Goal: Task Accomplishment & Management: Manage account settings

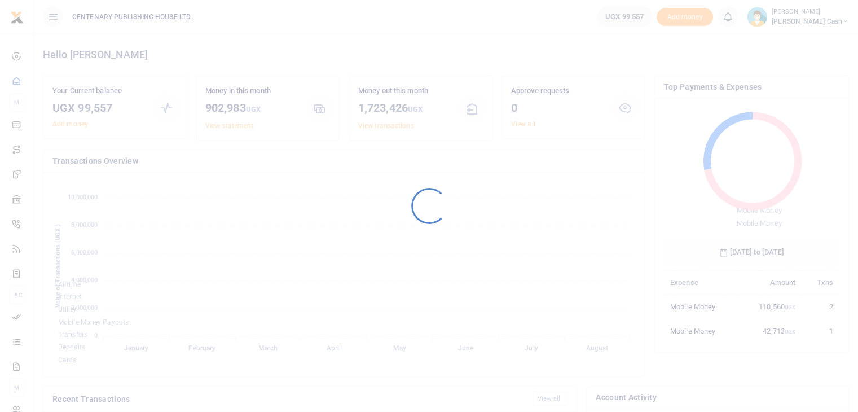
scroll to position [150, 167]
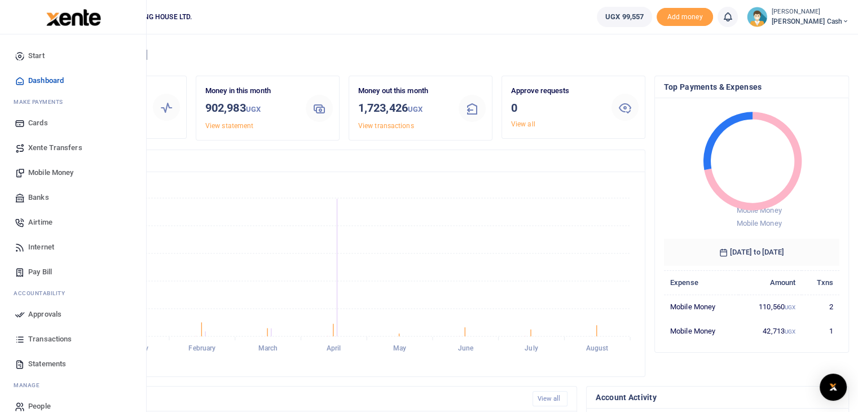
click at [67, 176] on span "Mobile Money" at bounding box center [50, 172] width 45 height 11
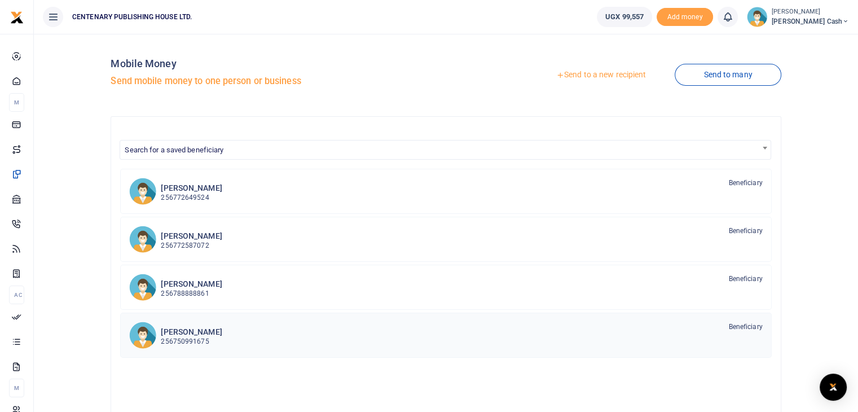
click at [173, 332] on h6 "[PERSON_NAME]" at bounding box center [191, 332] width 61 height 10
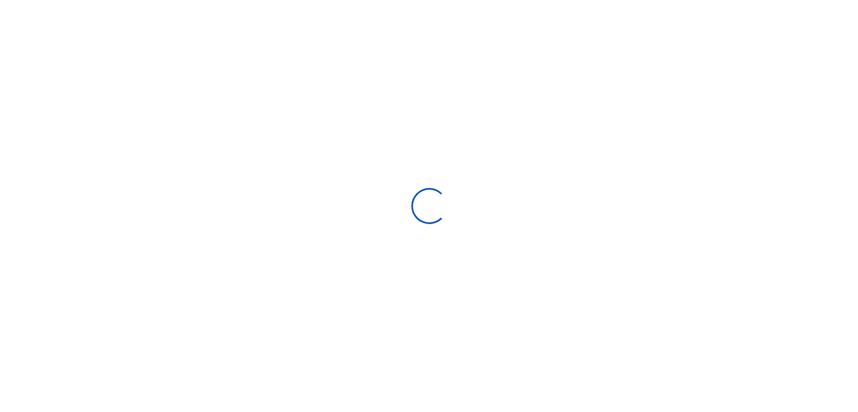
select select "Loading bundles"
select select
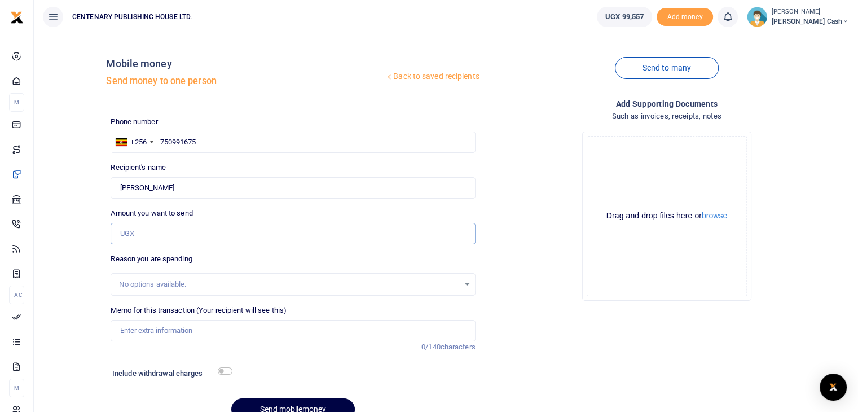
click at [179, 236] on input "Amount you want to send" at bounding box center [293, 233] width 365 height 21
type input "15,000"
click at [129, 329] on input "Memo for this transaction (Your recipient will see this)" at bounding box center [293, 330] width 365 height 21
type input "Transport charges kasese"
click at [147, 360] on div "Phone number +256 Uganda +256 750991675 Phone is required. Recipient's name Fre…" at bounding box center [293, 272] width 374 height 313
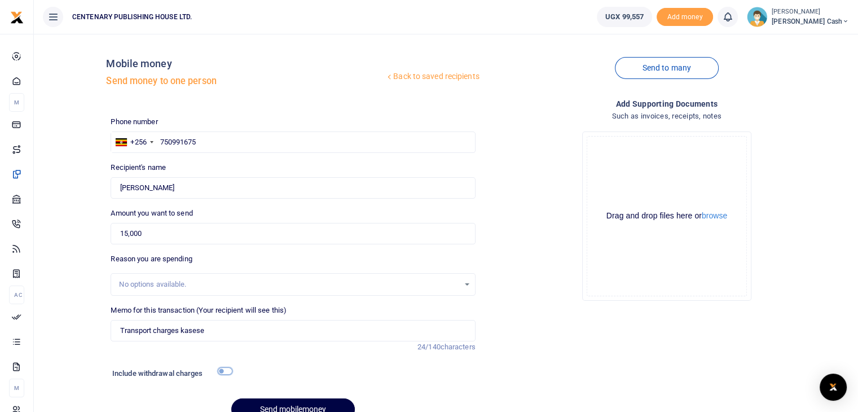
click at [221, 370] on input "checkbox" at bounding box center [225, 370] width 15 height 7
checkbox input "true"
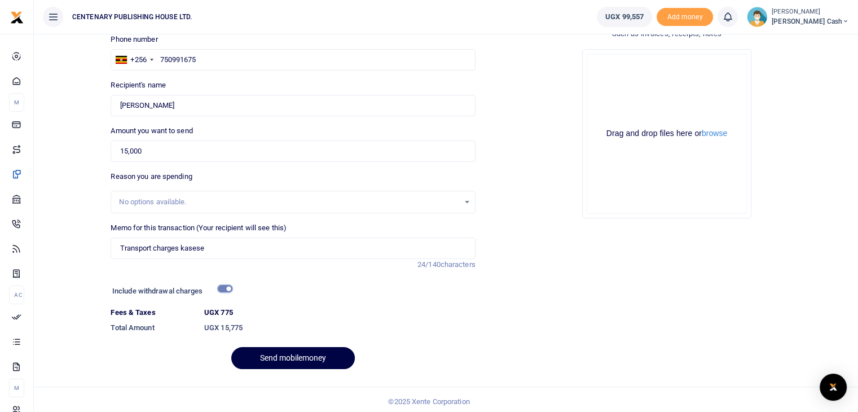
scroll to position [86, 0]
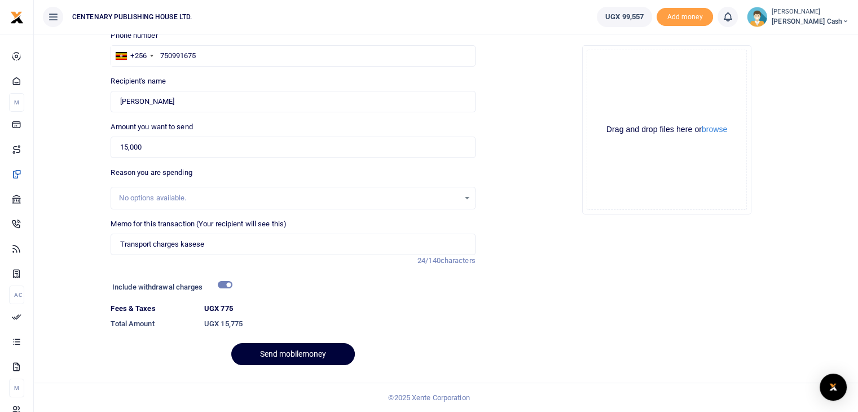
click at [288, 357] on button "Send mobilemoney" at bounding box center [293, 354] width 124 height 22
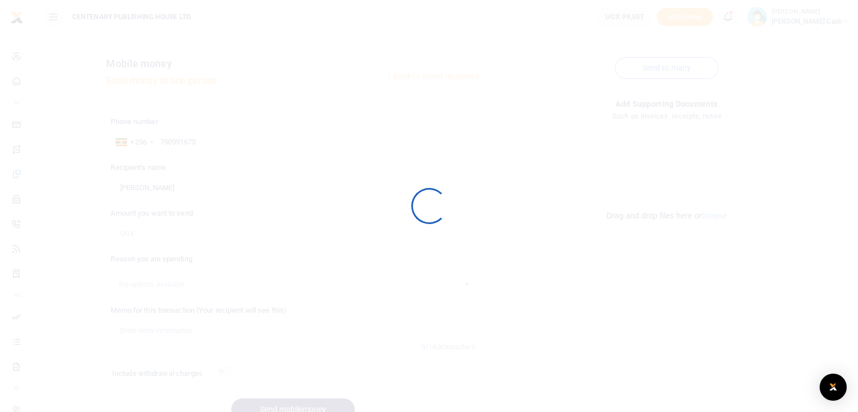
scroll to position [55, 0]
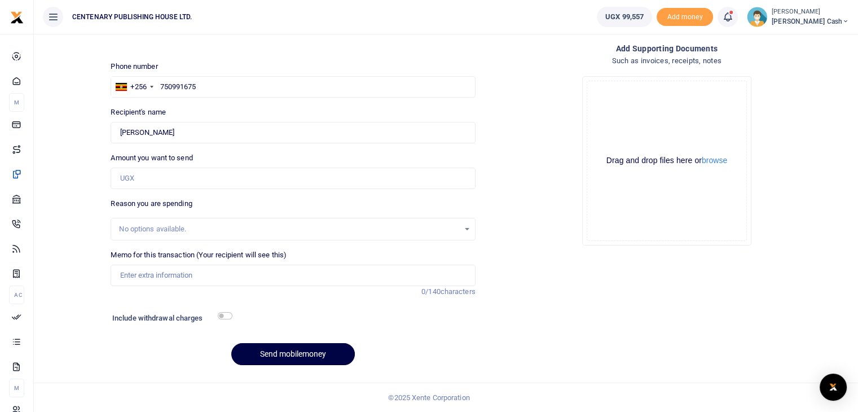
click at [734, 19] on icon at bounding box center [727, 17] width 11 height 12
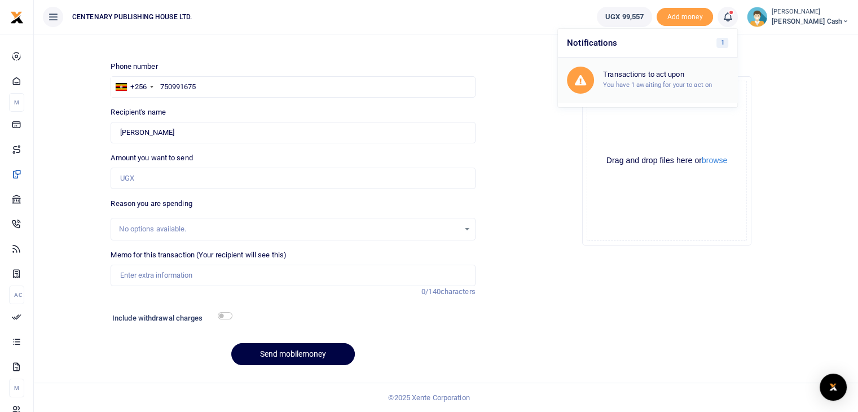
click at [716, 89] on div "Transactions to act upon You have 1 awaiting for your to act on" at bounding box center [665, 80] width 125 height 20
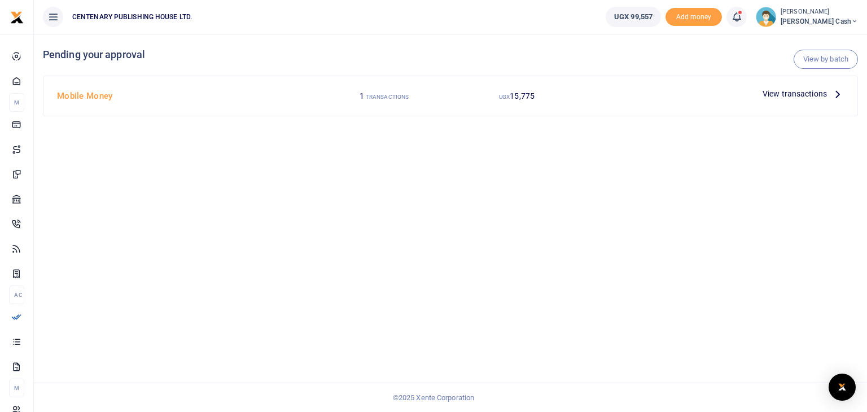
click at [829, 94] on p "View transactions" at bounding box center [802, 93] width 81 height 12
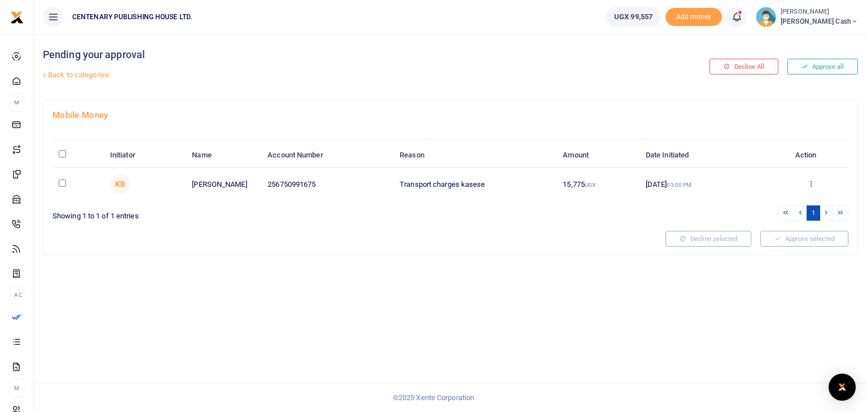
click at [810, 183] on icon at bounding box center [810, 183] width 7 height 8
click at [762, 201] on link "Approve" at bounding box center [769, 202] width 89 height 16
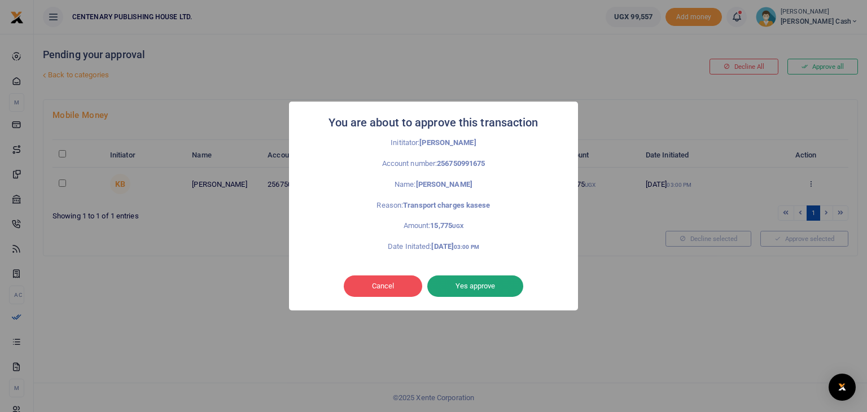
click at [500, 290] on button "Yes approve" at bounding box center [475, 285] width 96 height 21
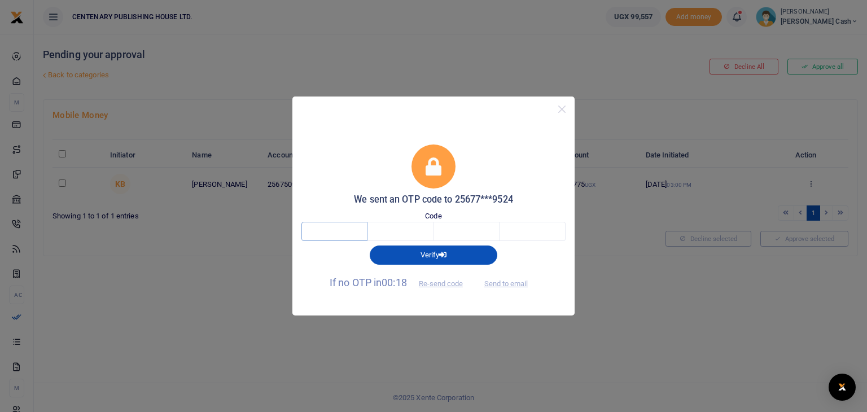
click at [355, 233] on input "text" at bounding box center [334, 231] width 66 height 19
type input "2"
type input "5"
type input "1"
type input "8"
